Goal: Find specific page/section: Find specific page/section

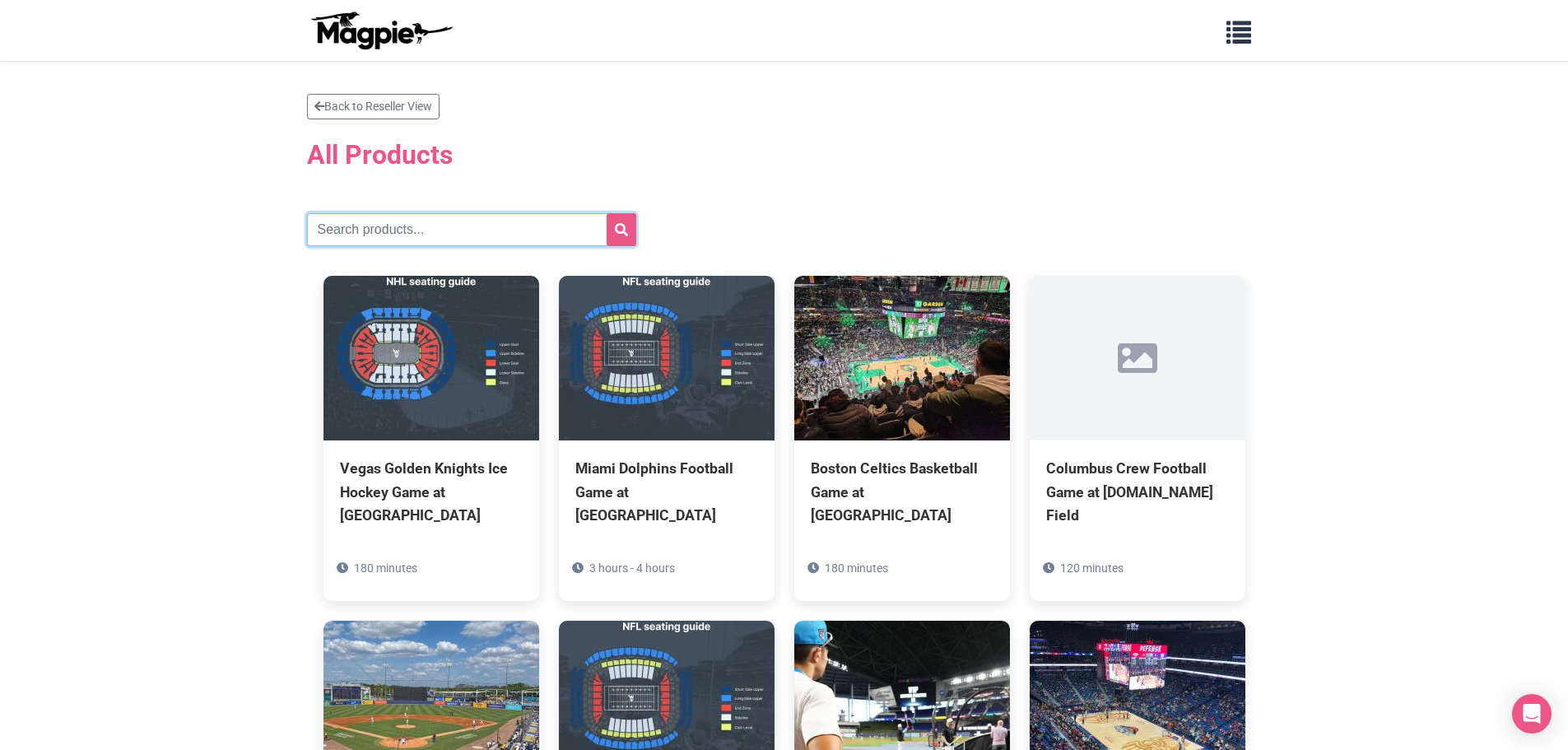
click at [508, 218] on input "text" at bounding box center [472, 230] width 330 height 33
type input "detroit"
click at [619, 228] on icon "submit" at bounding box center [621, 230] width 13 height 13
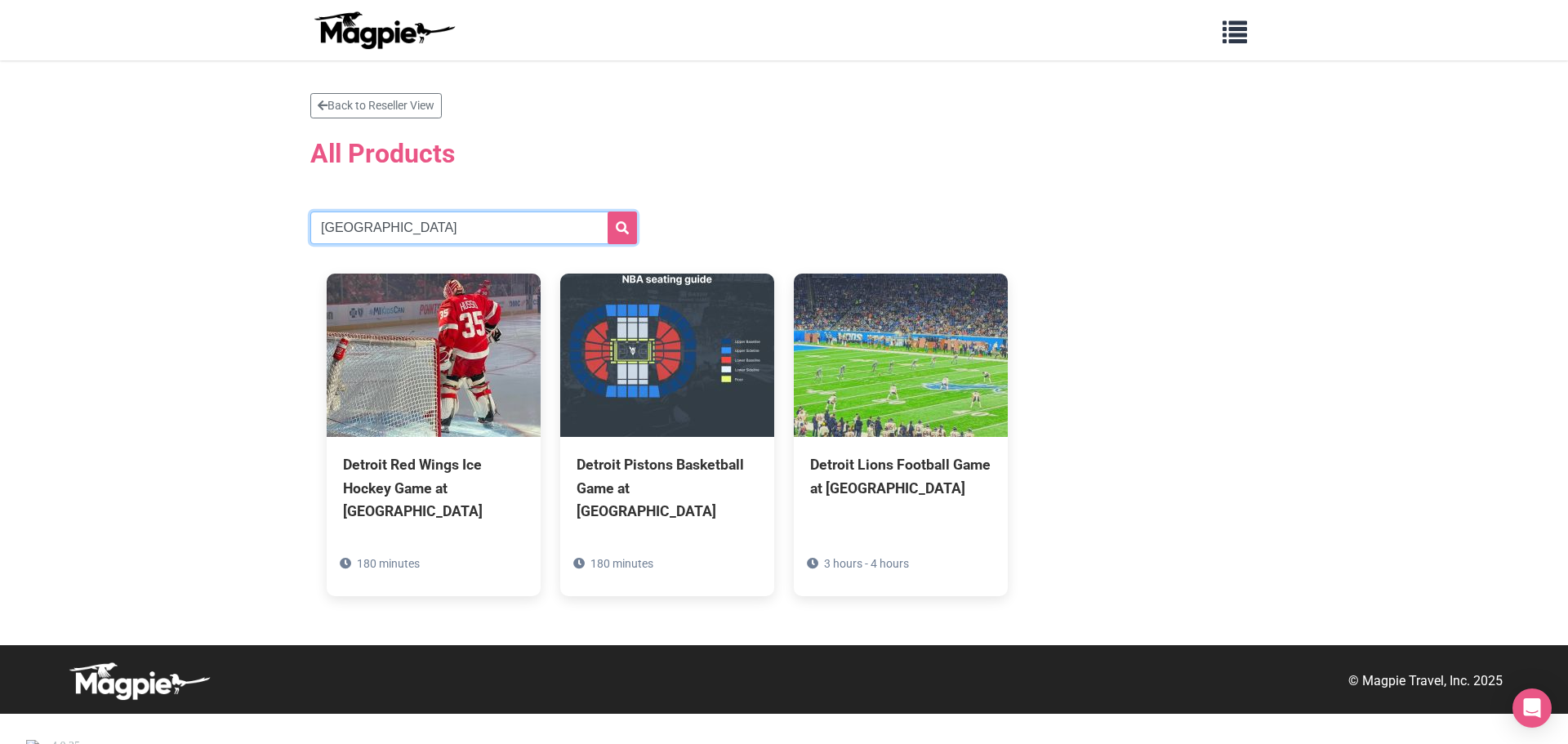
drag, startPoint x: 427, startPoint y: 229, endPoint x: 224, endPoint y: 241, distance: 203.4
click at [235, 241] on section "Back to Reseller View All Products detroit Detroit Red Wings Ice Hockey Game at…" at bounding box center [784, 353] width 1568 height 585
type input "tigers"
click at [614, 224] on button "submit" at bounding box center [622, 228] width 29 height 33
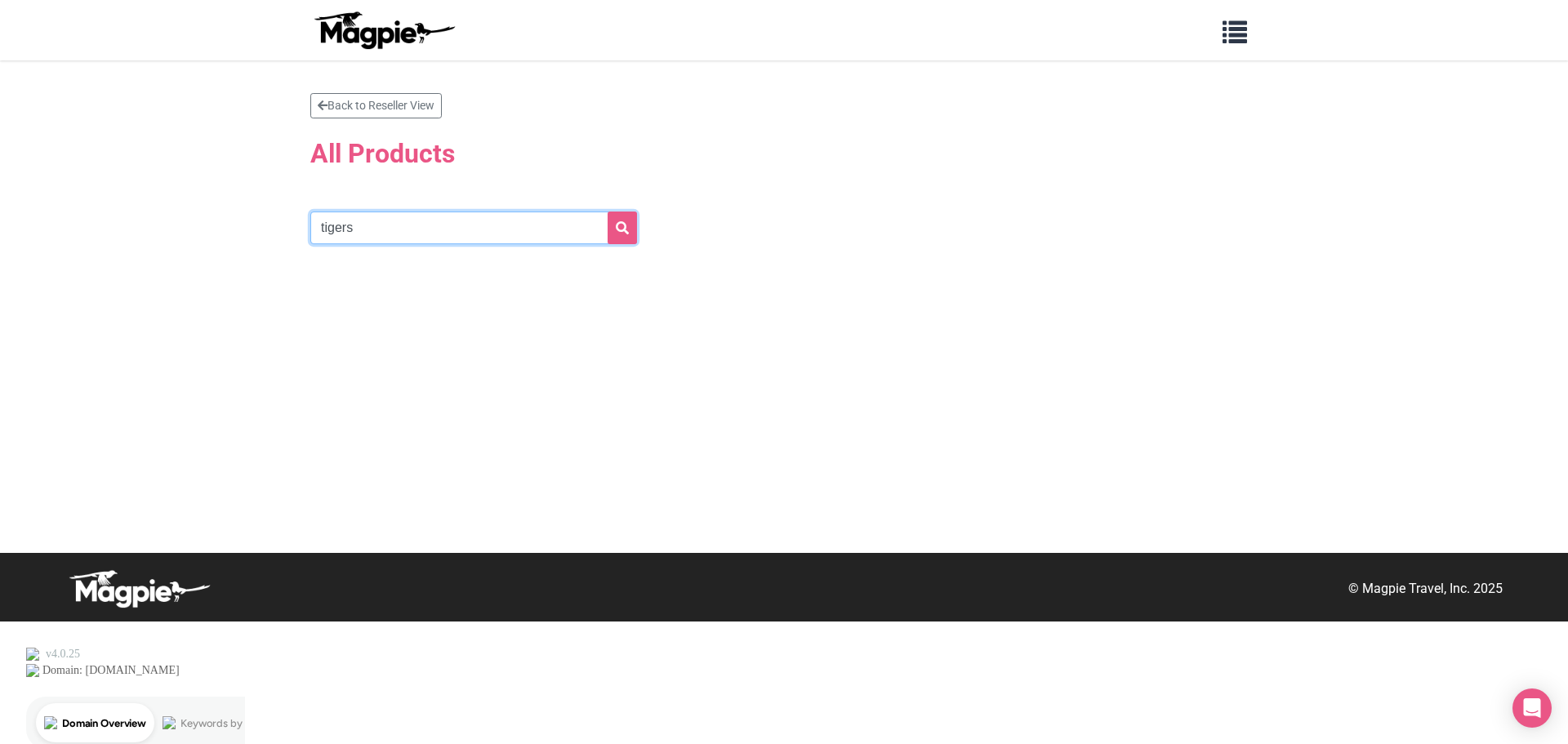
drag, startPoint x: 343, startPoint y: 239, endPoint x: 231, endPoint y: 262, distance: 114.3
click at [231, 262] on section "Back to Reseller View All Products tigers" at bounding box center [784, 307] width 1568 height 492
click at [605, 222] on input "comercia" at bounding box center [474, 228] width 327 height 33
type input "comercia"
click at [614, 224] on button "submit" at bounding box center [622, 228] width 29 height 33
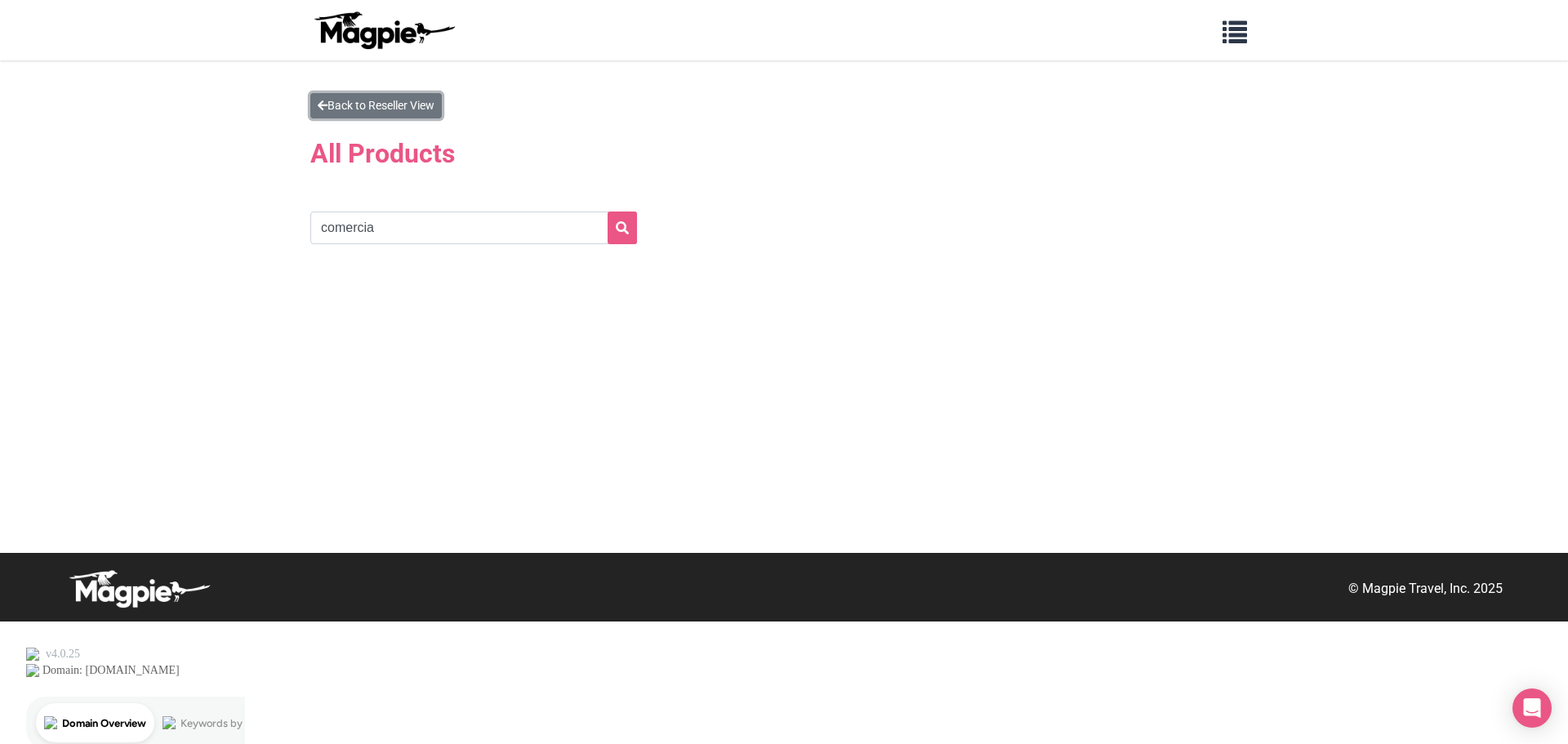
click at [317, 111] on link "Back to Reseller View" at bounding box center [377, 106] width 132 height 26
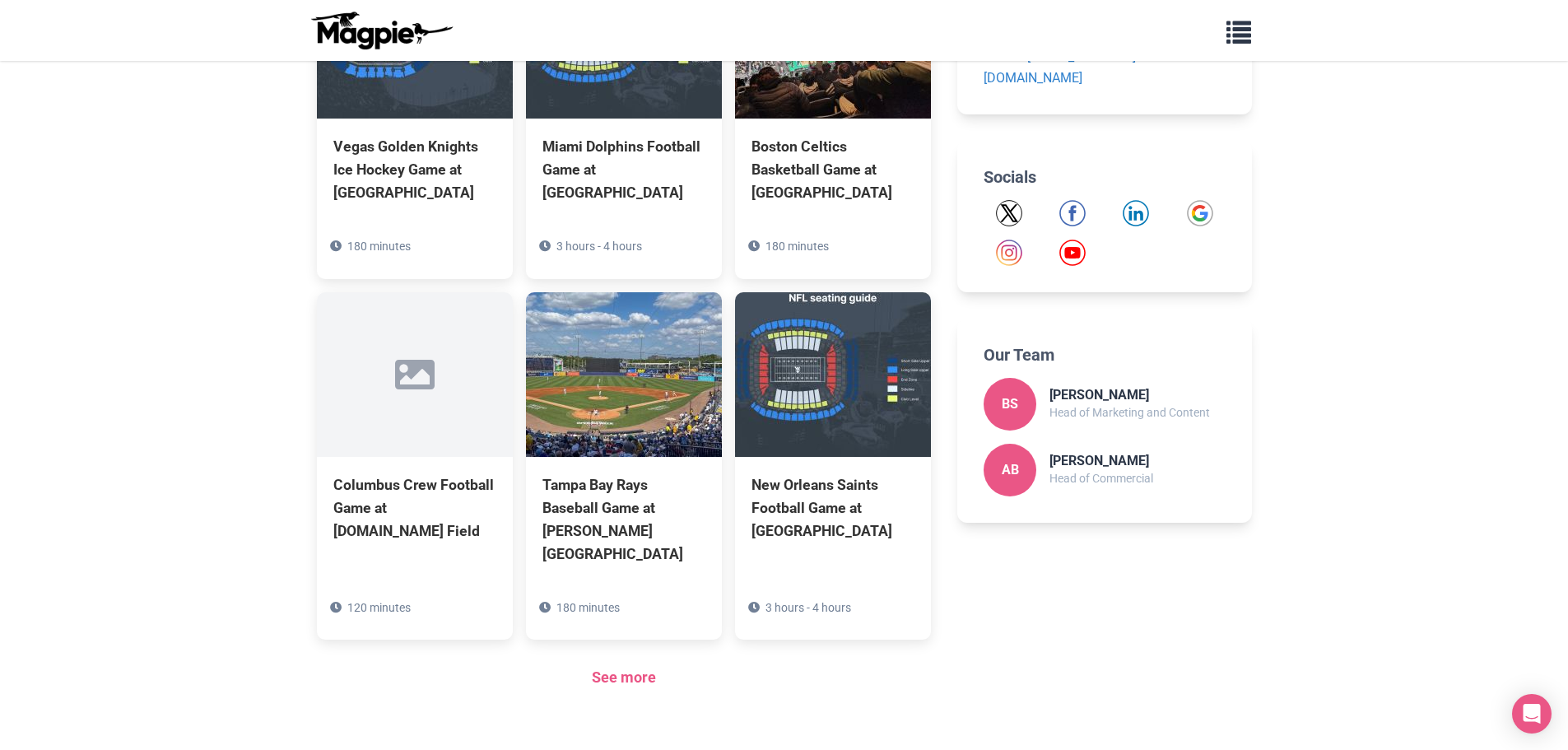
scroll to position [950, 0]
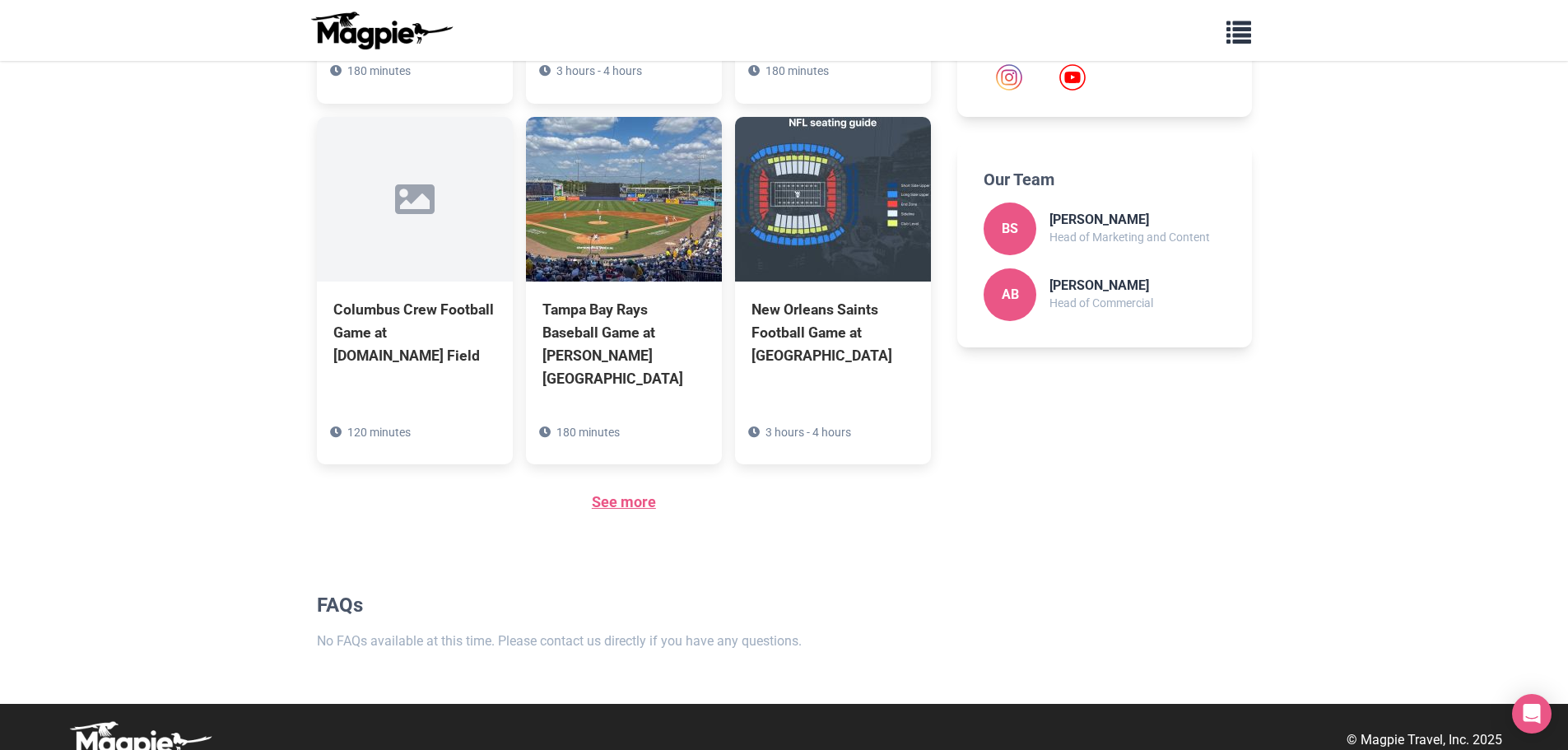
click at [631, 493] on link "See more" at bounding box center [624, 501] width 64 height 17
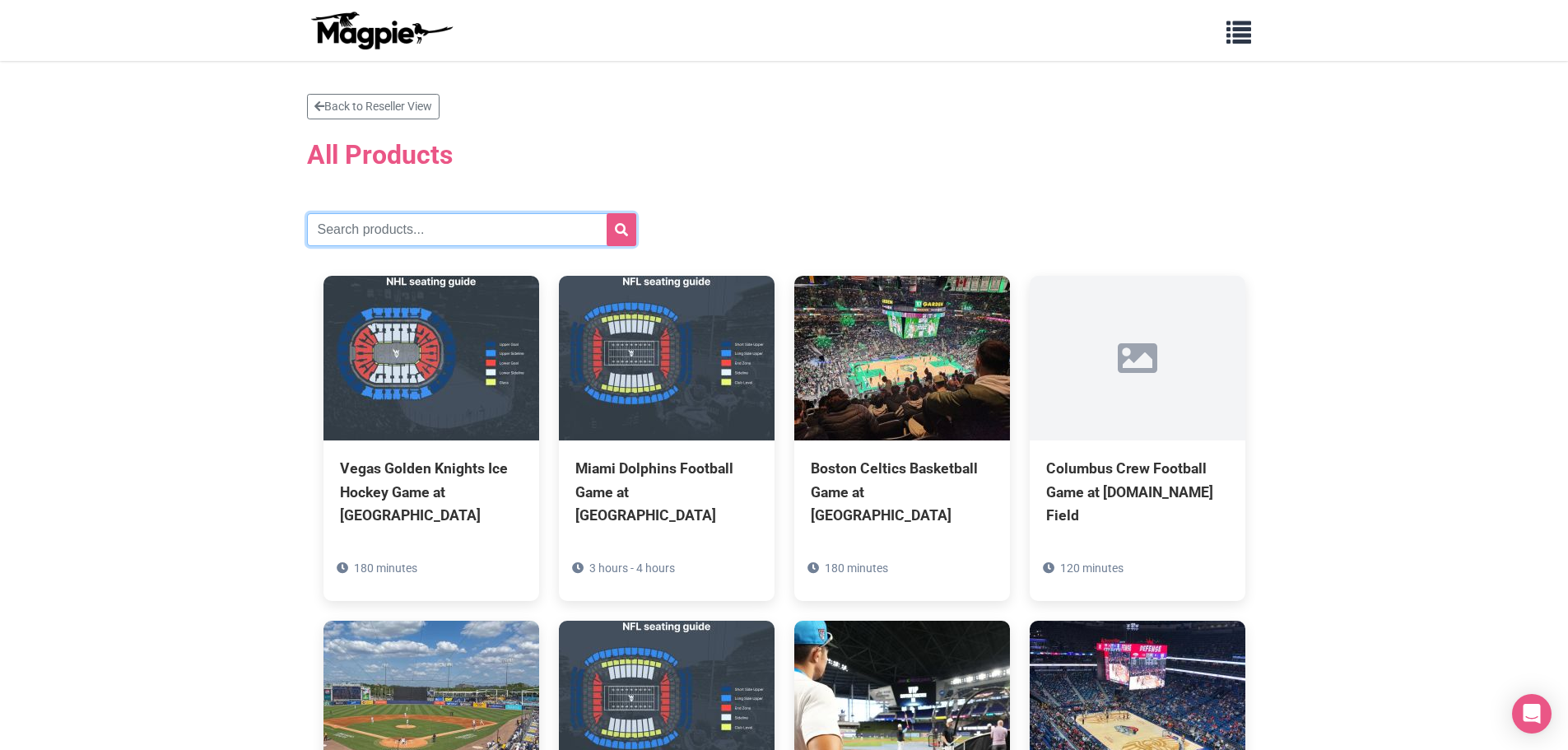
click at [431, 236] on input "text" at bounding box center [472, 230] width 330 height 33
type input "baseball"
click at [611, 223] on button "submit" at bounding box center [621, 230] width 29 height 33
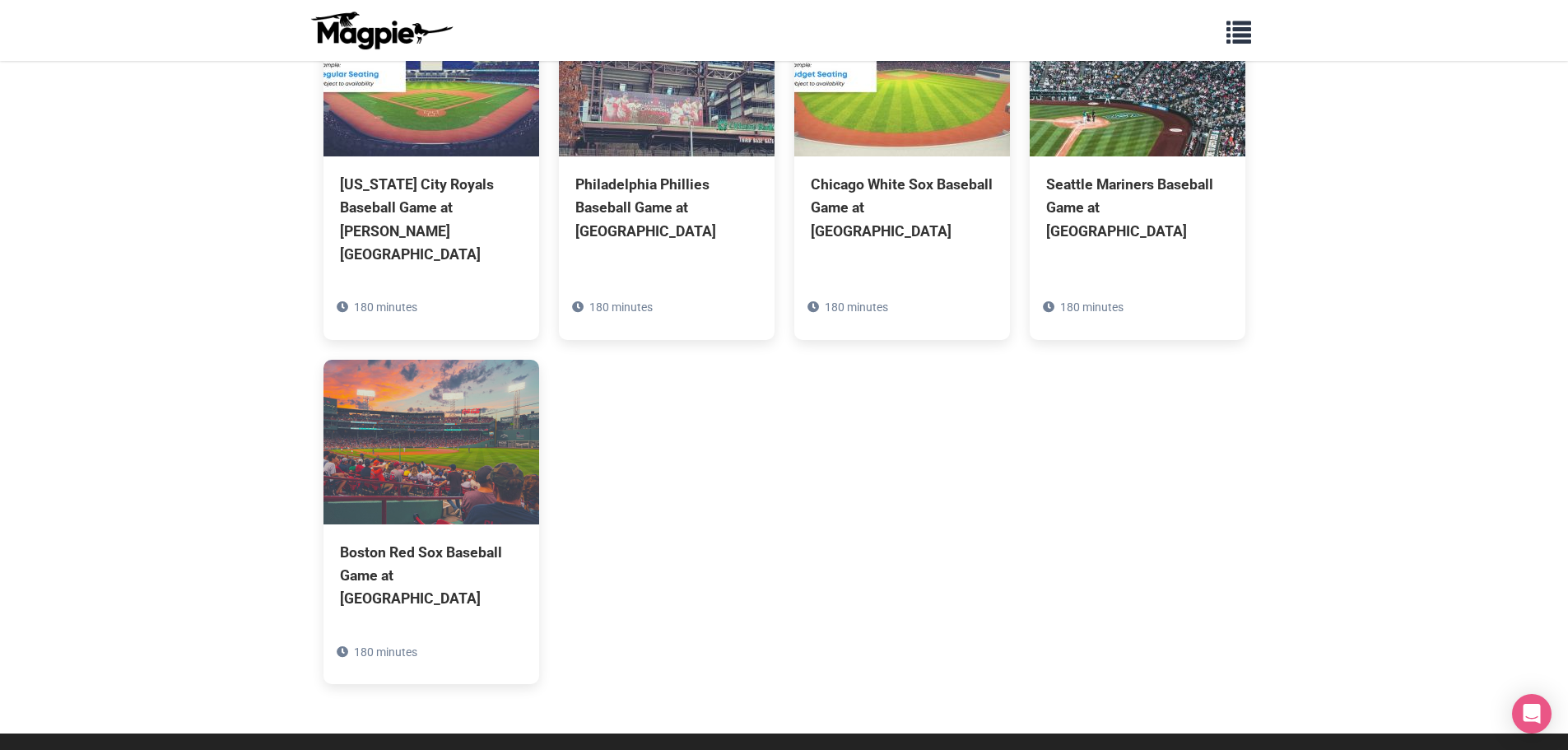
scroll to position [980, 0]
